Goal: Transaction & Acquisition: Book appointment/travel/reservation

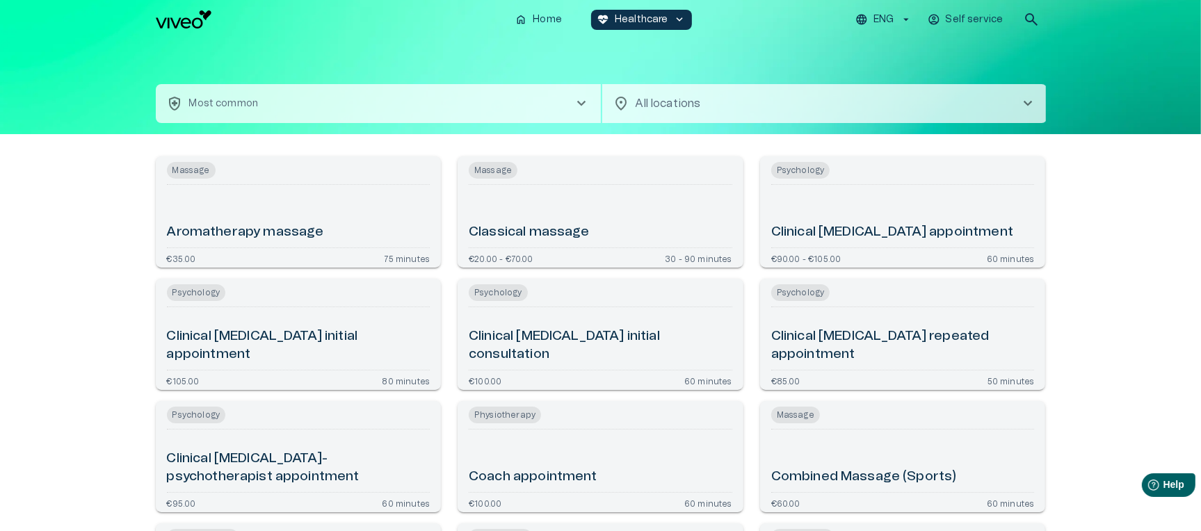
click at [604, 193] on div "Classical massage" at bounding box center [601, 216] width 264 height 51
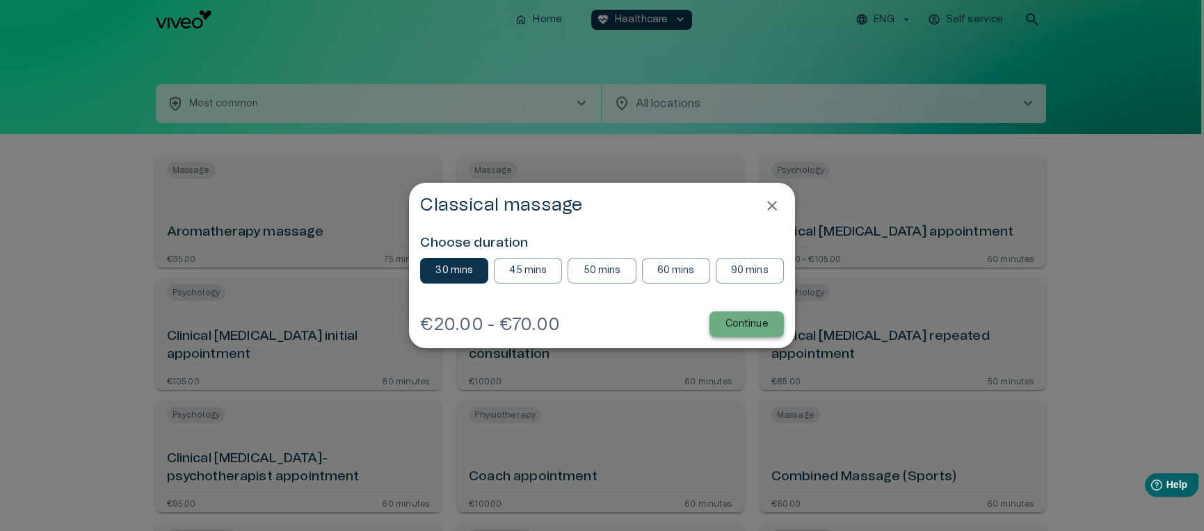
click at [746, 324] on p "Continue" at bounding box center [746, 324] width 43 height 15
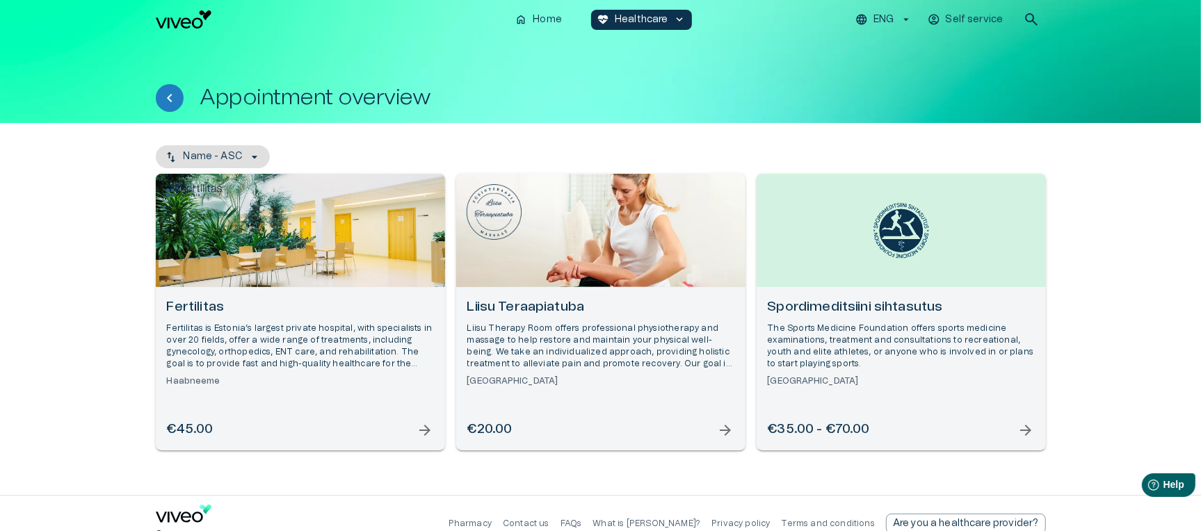
click at [373, 313] on h6 "Fertilitas" at bounding box center [300, 307] width 267 height 19
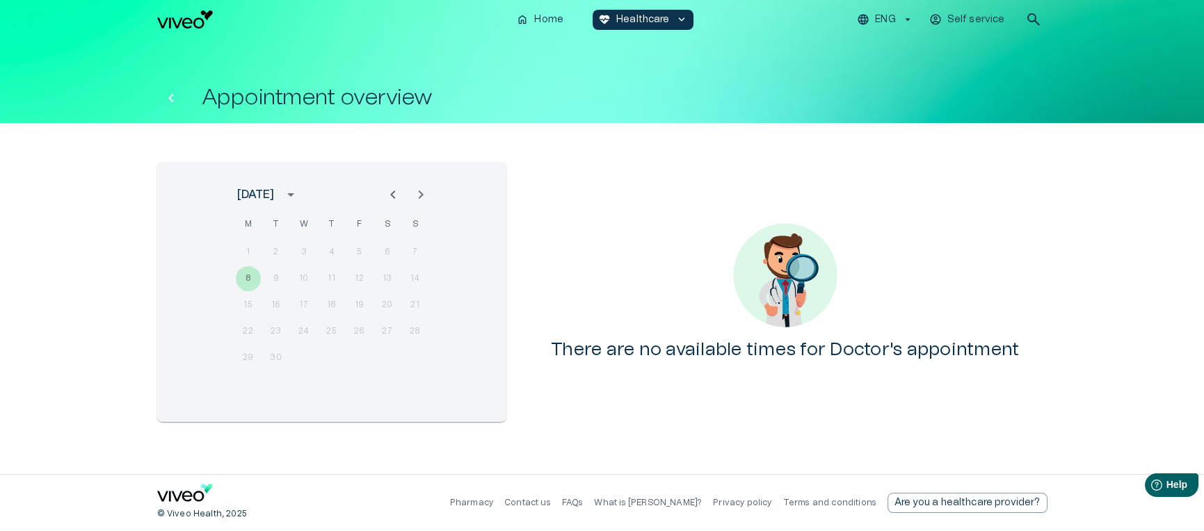
click at [173, 97] on icon "Back" at bounding box center [171, 98] width 17 height 17
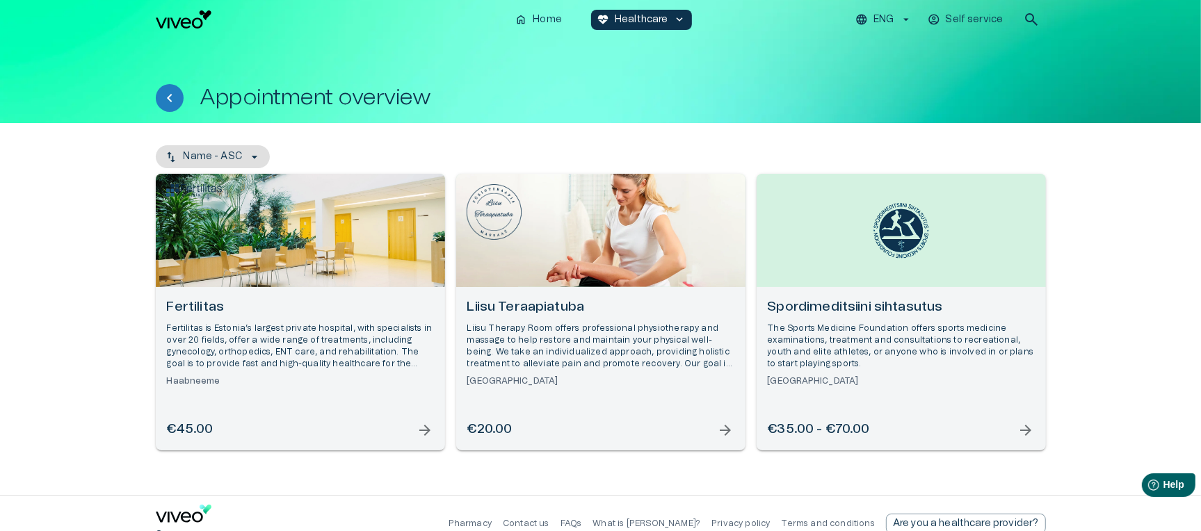
click at [618, 272] on div "Open selected supplier available booking dates" at bounding box center [600, 230] width 289 height 113
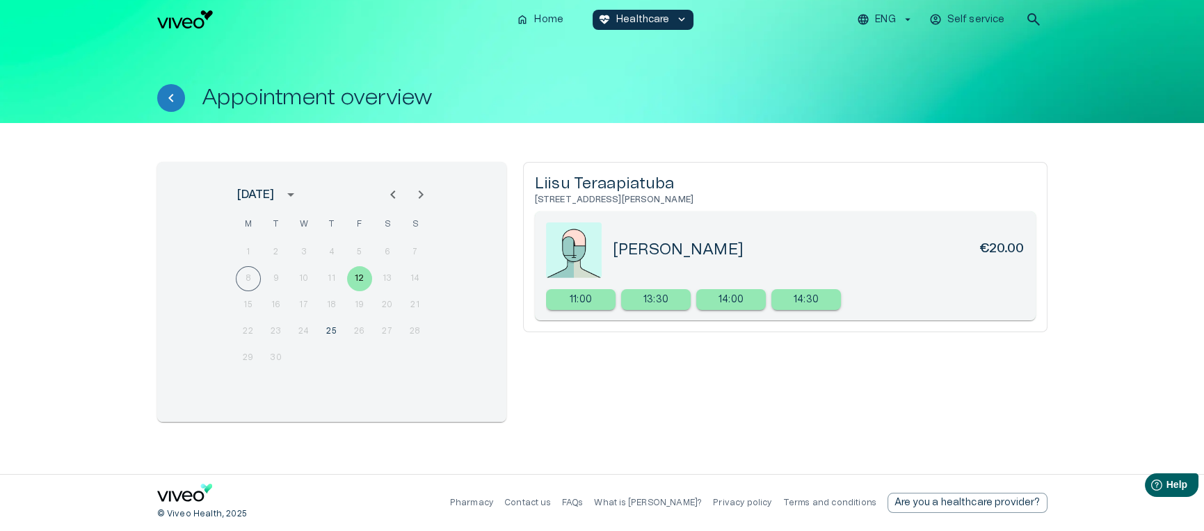
click at [688, 382] on div "Liisu [STREET_ADDRESS][PERSON_NAME] Mari-Liis Luukas €20.00 11:00 13:30 14:00 1…" at bounding box center [785, 292] width 524 height 260
